Goal: Navigation & Orientation: Find specific page/section

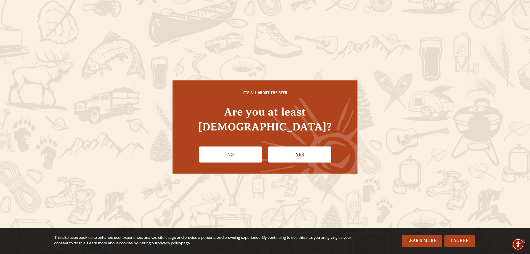
click at [308, 149] on link "Yes" at bounding box center [299, 154] width 63 height 16
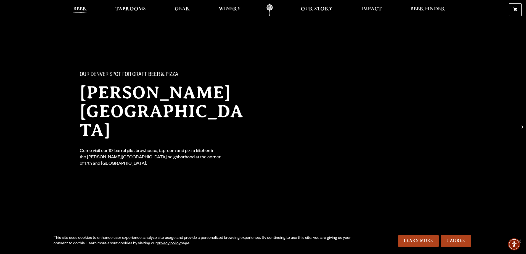
click at [76, 9] on span "Beer" at bounding box center [80, 9] width 14 height 4
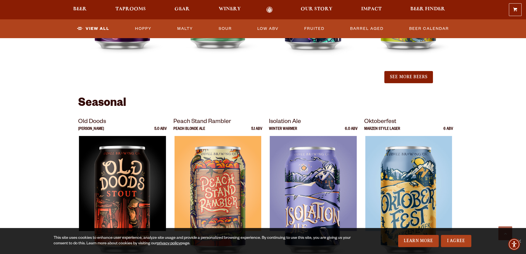
scroll to position [690, 0]
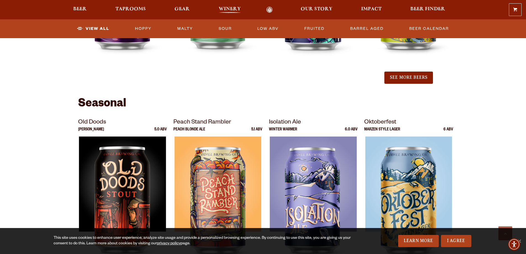
click at [221, 7] on span "Winery" at bounding box center [230, 9] width 22 height 4
